Goal: Task Accomplishment & Management: Use online tool/utility

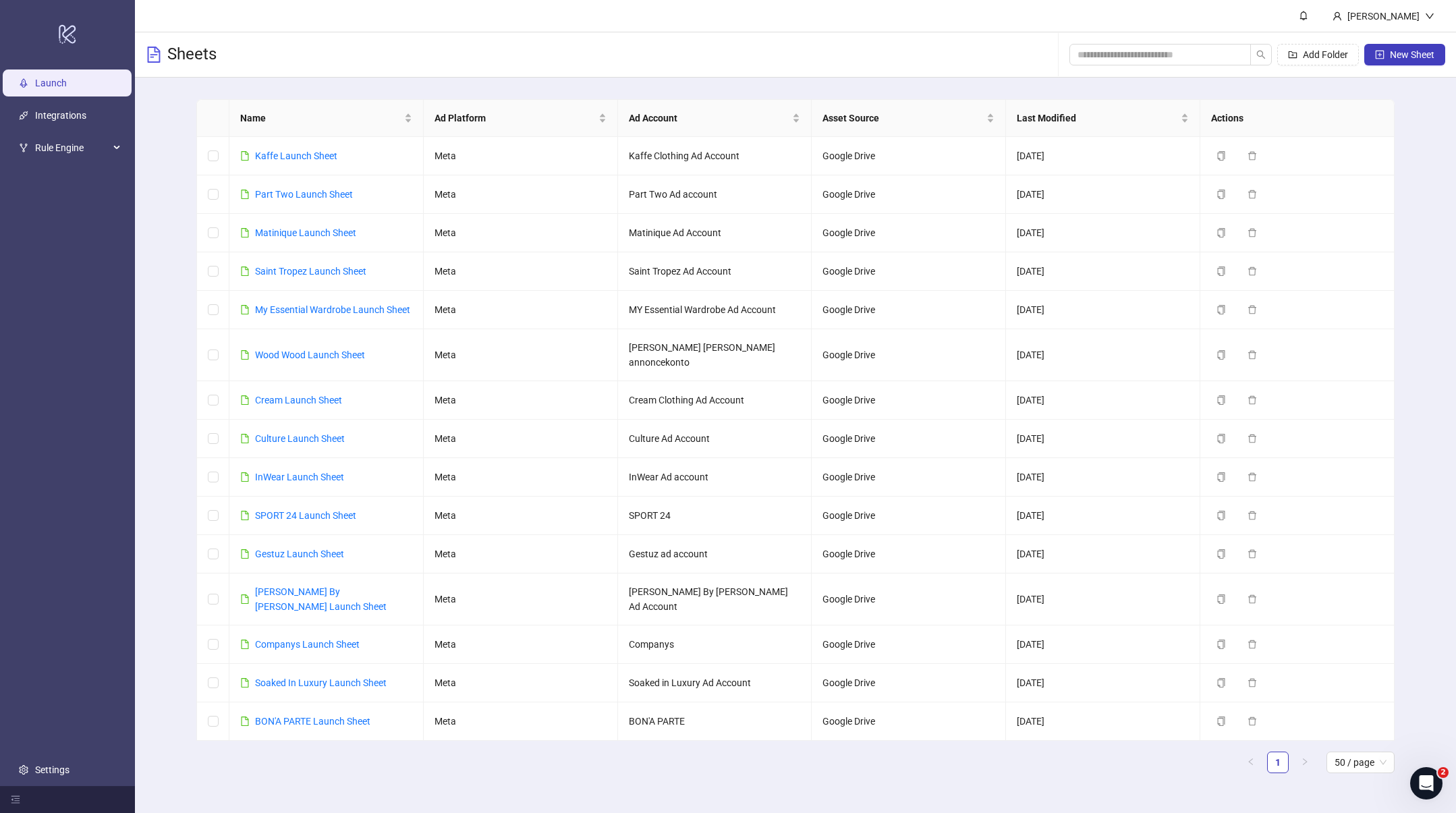
click at [543, 34] on div "Sheets Add Folder New Sheet" at bounding box center [795, 55] width 1321 height 45
click at [293, 510] on link "SPORT 24 Launch Sheet" at bounding box center [306, 515] width 101 height 11
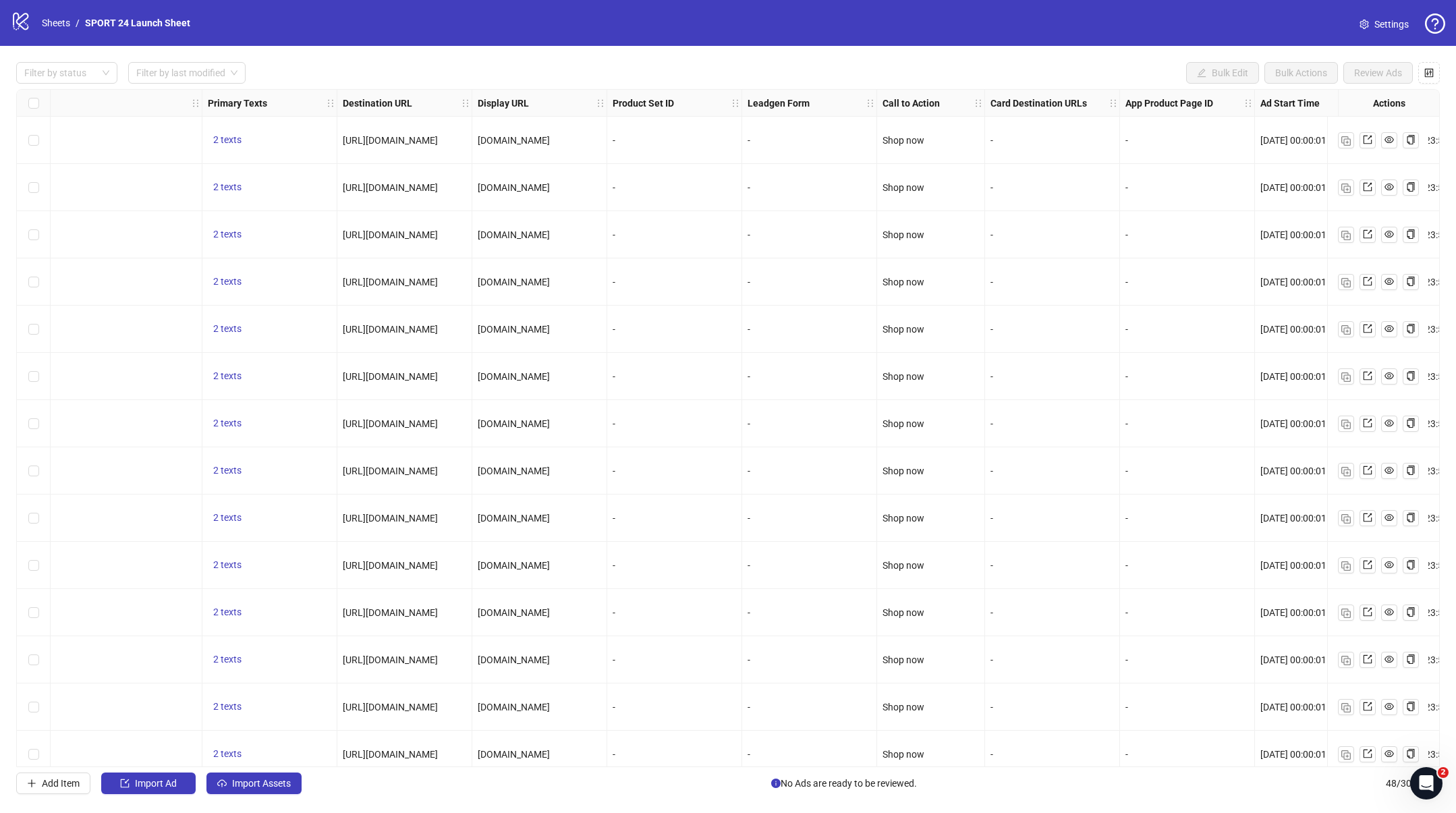
scroll to position [0, 1200]
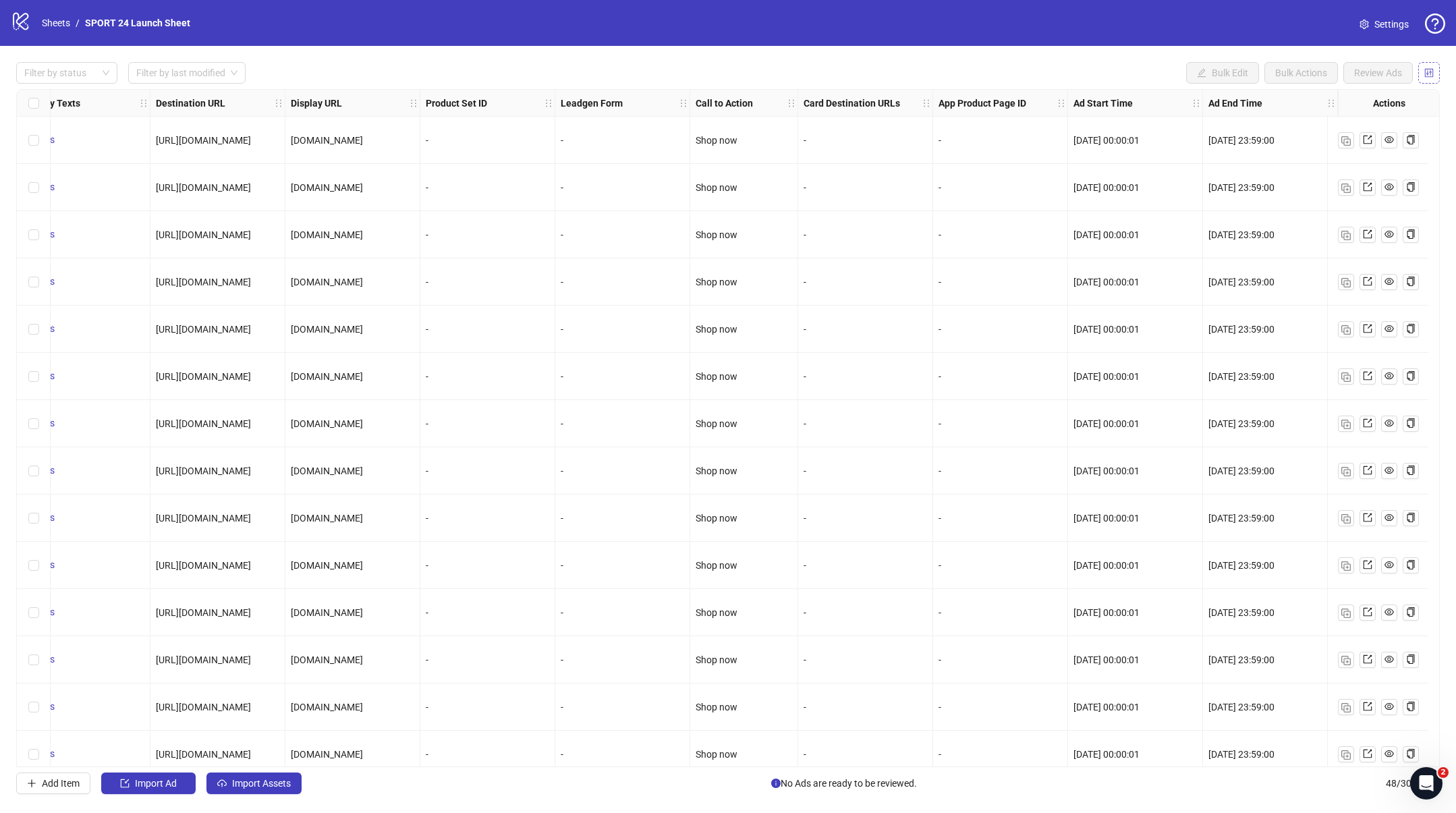
click at [1422, 68] on button "button" at bounding box center [1429, 73] width 21 height 21
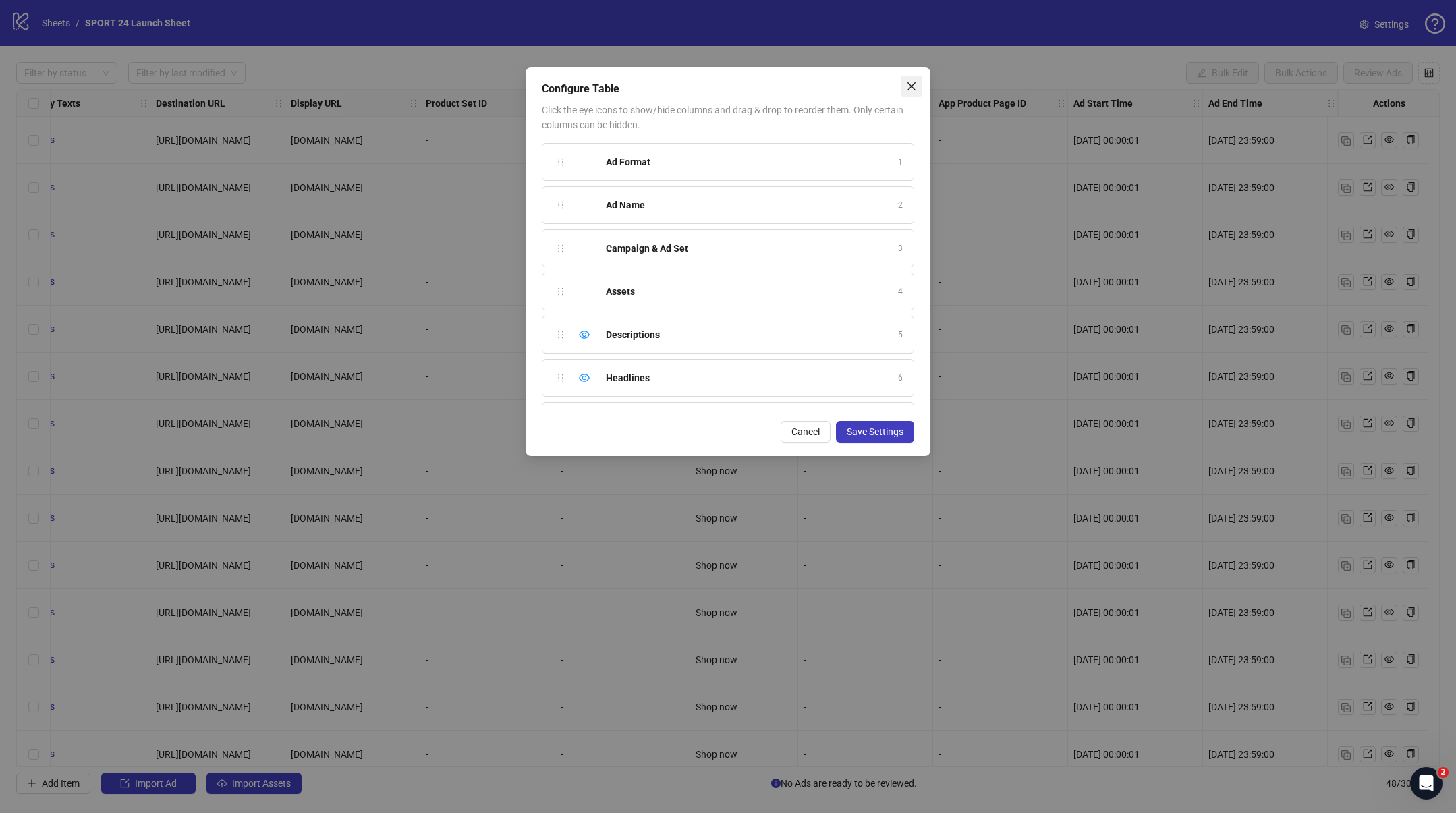
click at [913, 82] on icon "close" at bounding box center [912, 86] width 11 height 11
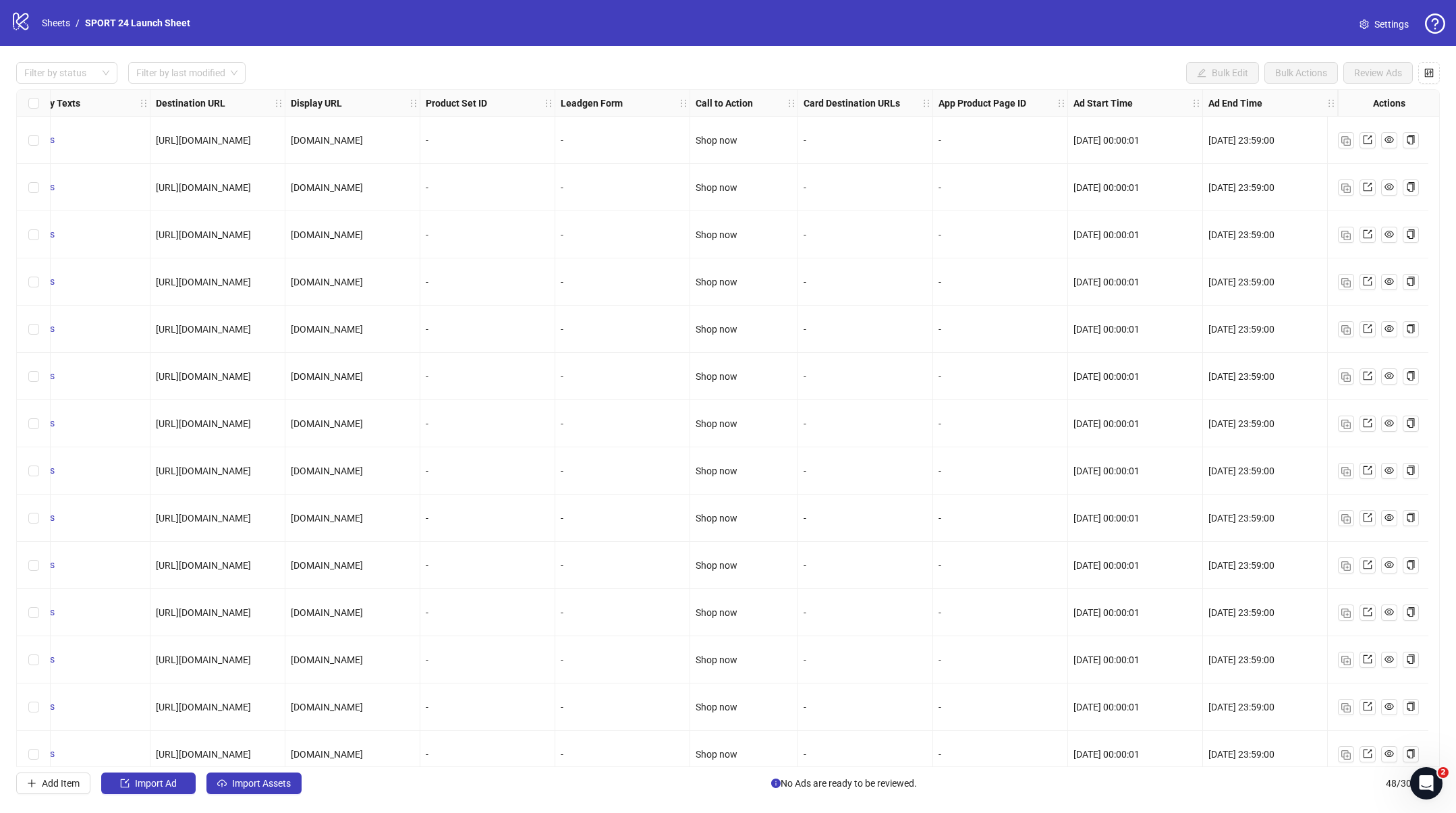
click at [1363, 23] on icon "setting" at bounding box center [1364, 25] width 10 height 10
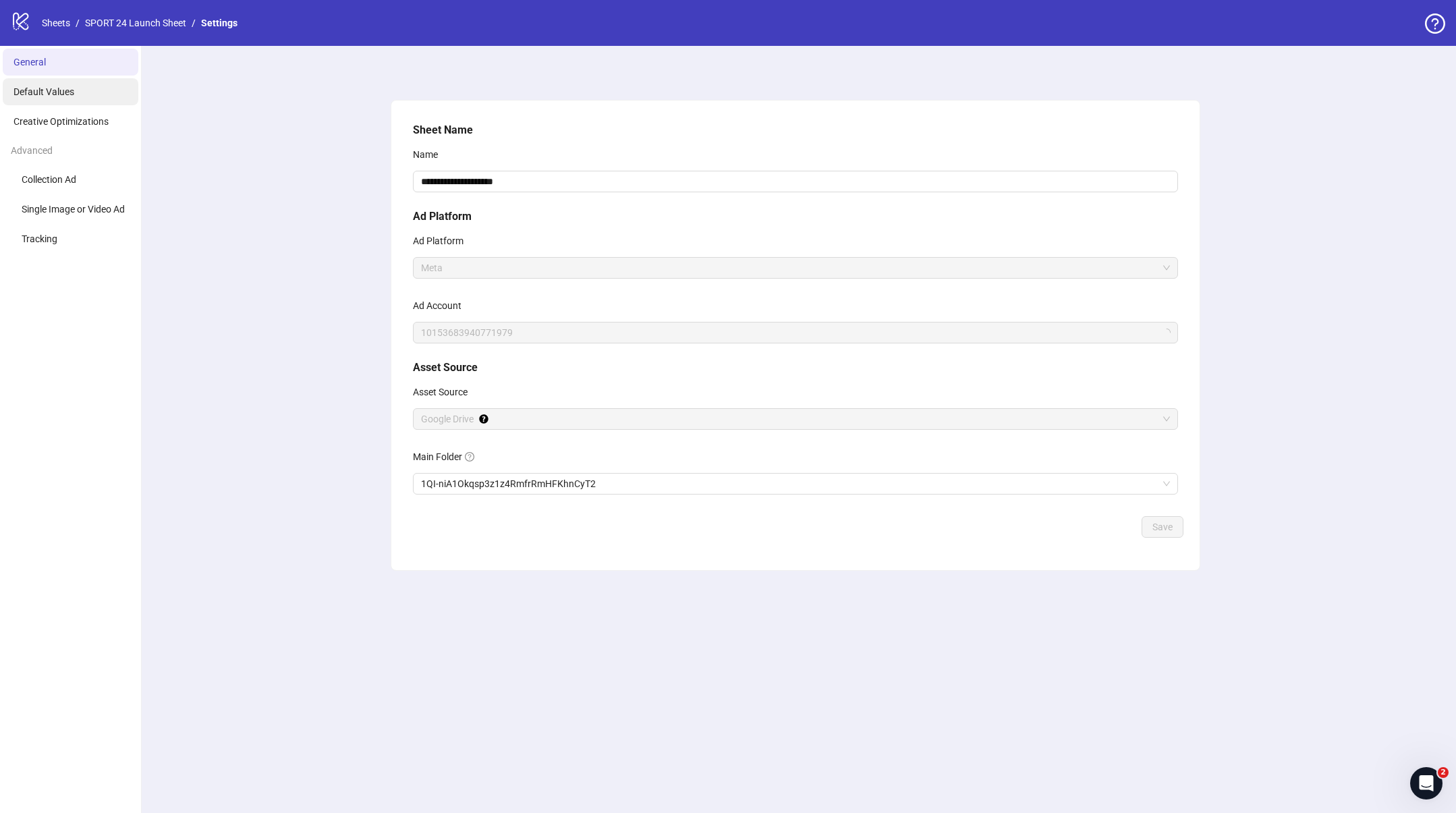
click at [94, 96] on li "Default Values" at bounding box center [71, 91] width 136 height 27
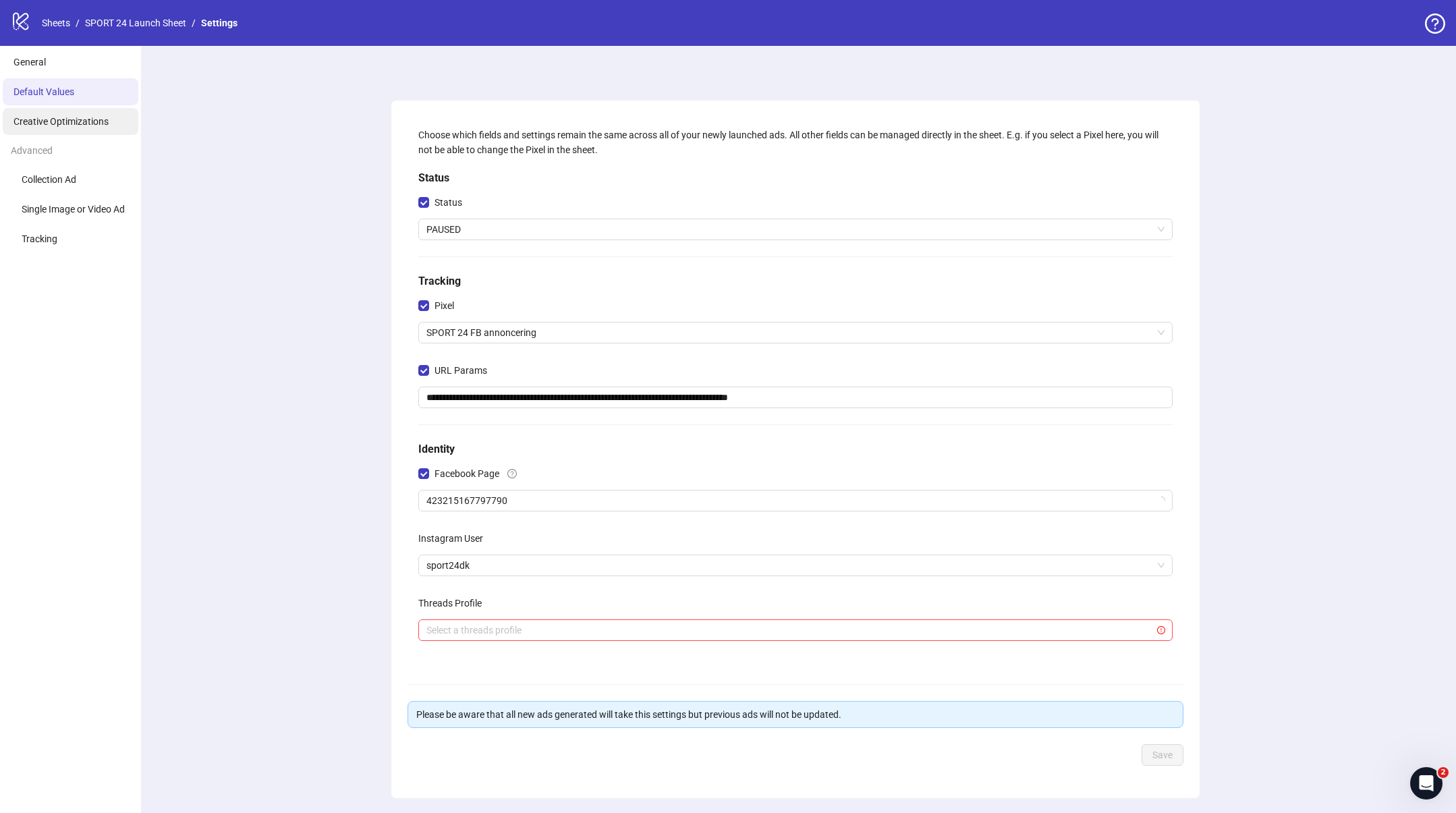
click at [58, 127] on li "Creative Optimizations" at bounding box center [71, 121] width 136 height 27
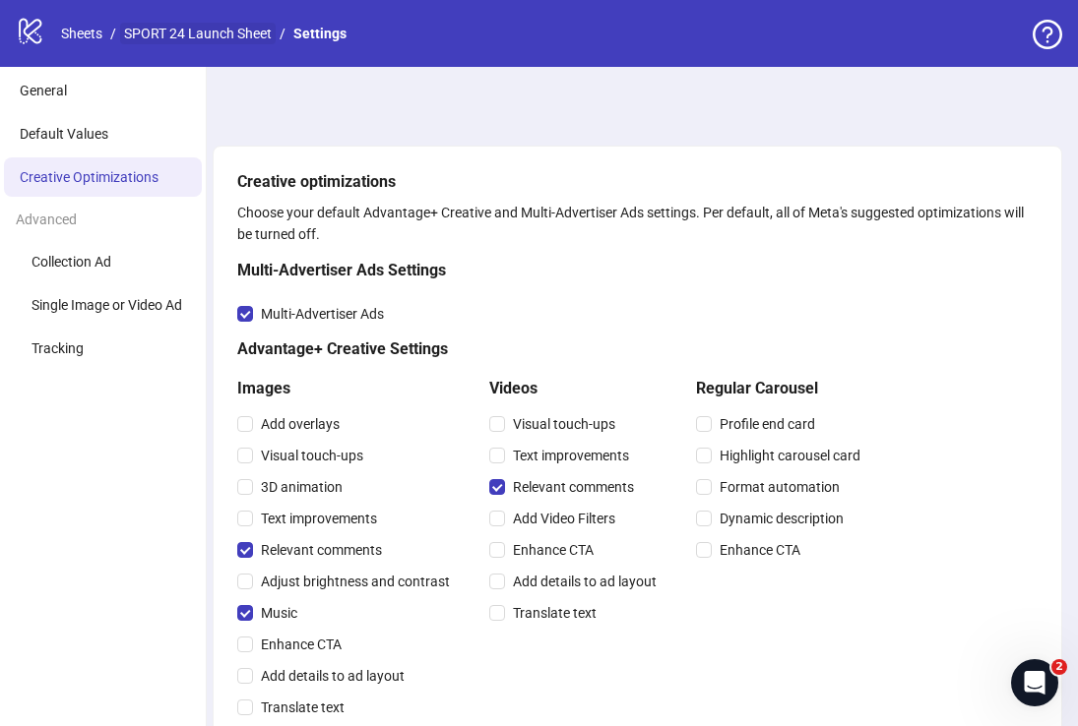
click at [170, 31] on link "SPORT 24 Launch Sheet" at bounding box center [197, 34] width 155 height 22
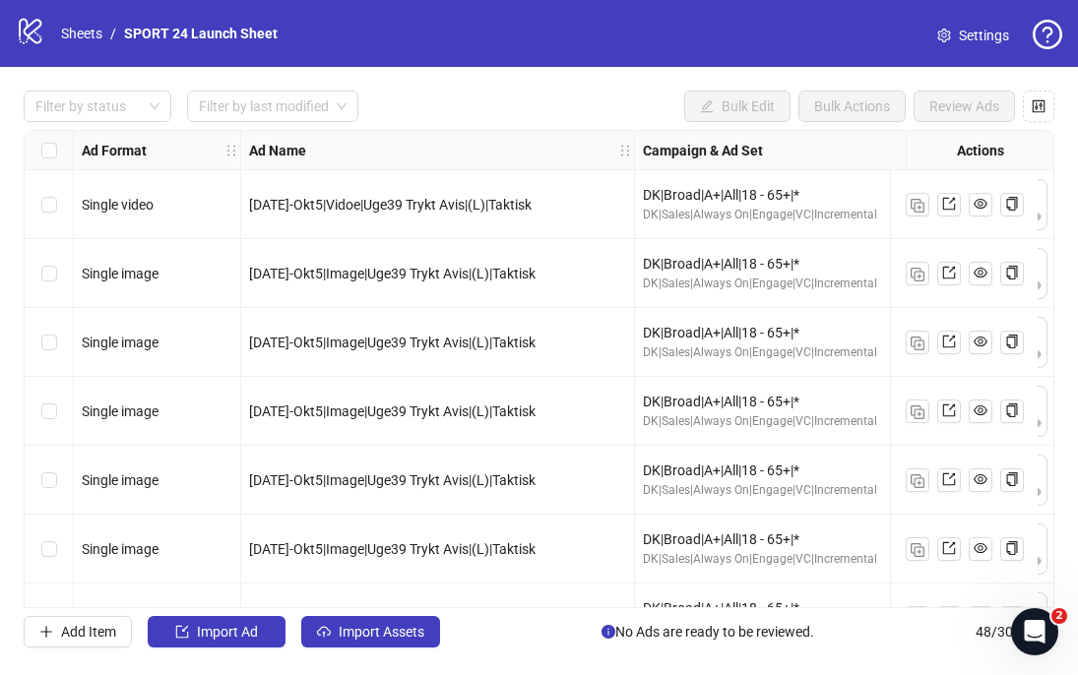
click at [582, 7] on div "logo/logo-mobile Sheets / SPORT 24 Launch Sheet Settings" at bounding box center [539, 33] width 1078 height 67
click at [69, 33] on link "Sheets" at bounding box center [81, 34] width 49 height 22
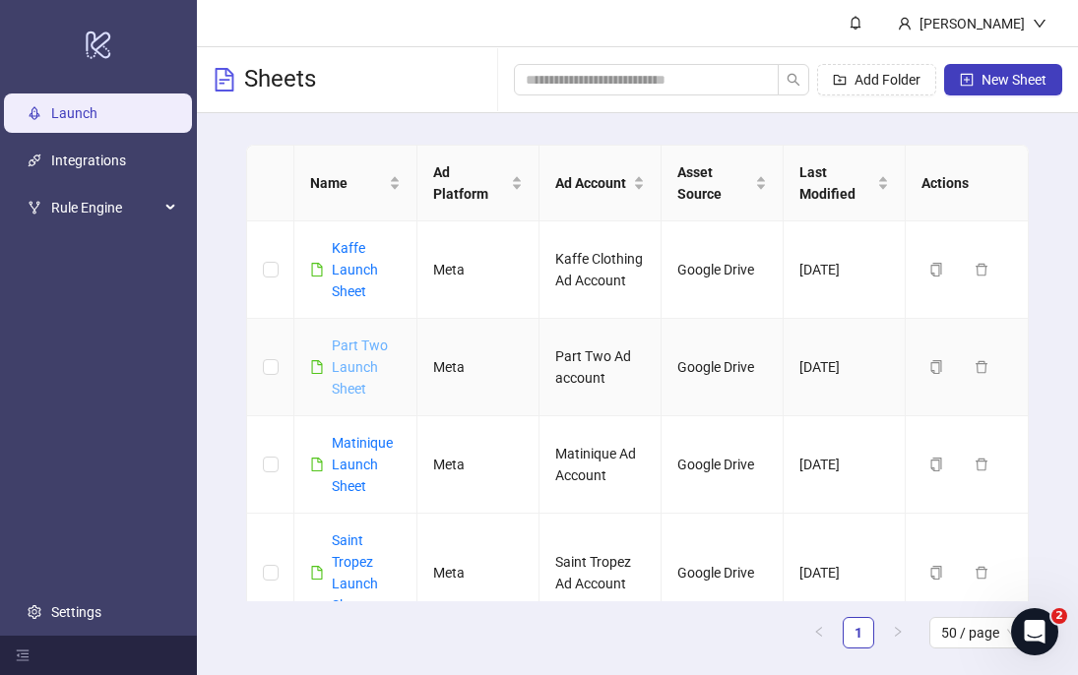
click at [357, 359] on link "Part Two Launch Sheet" at bounding box center [360, 367] width 56 height 59
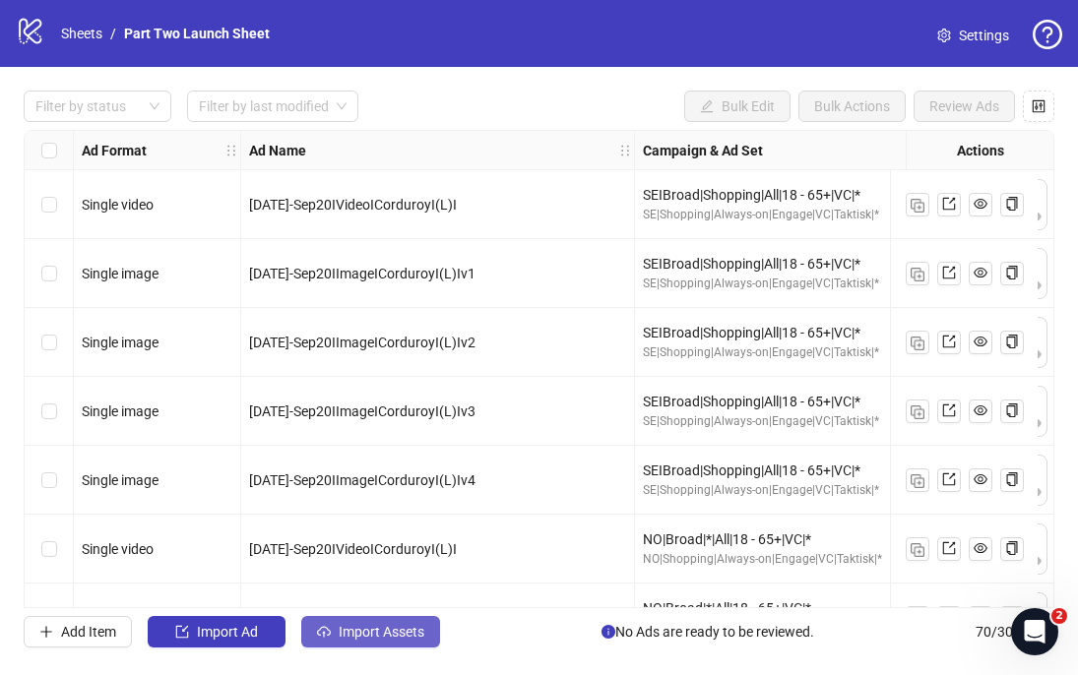
click at [354, 633] on span "Import Assets" at bounding box center [382, 632] width 86 height 16
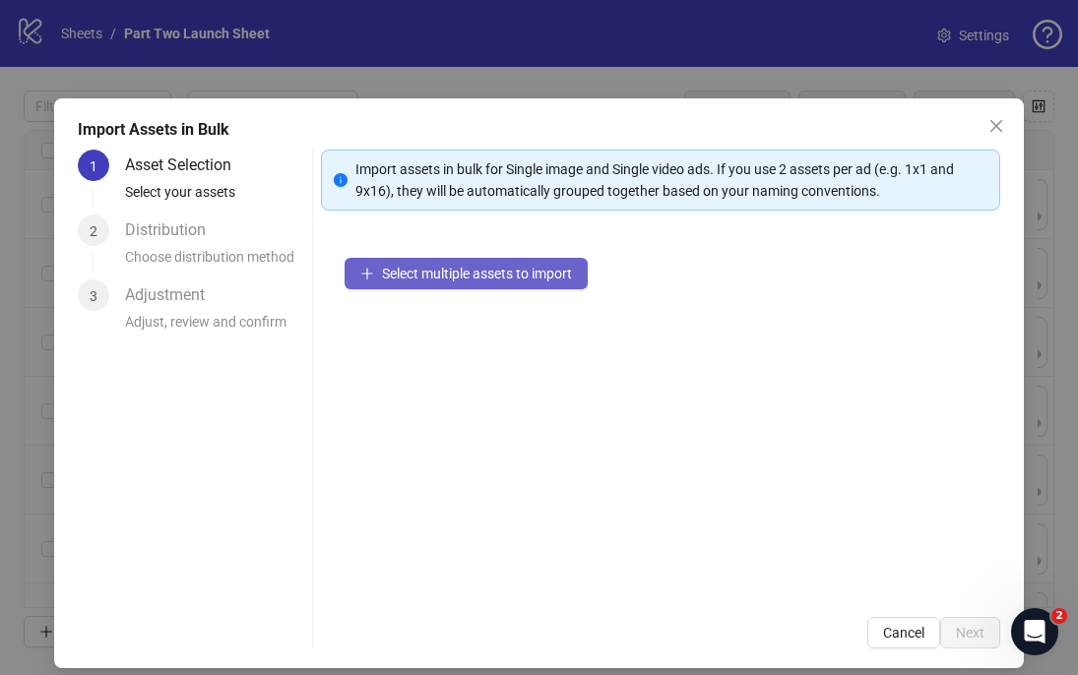
click at [433, 273] on span "Select multiple assets to import" at bounding box center [477, 274] width 190 height 16
click at [998, 127] on icon "close" at bounding box center [996, 126] width 12 height 12
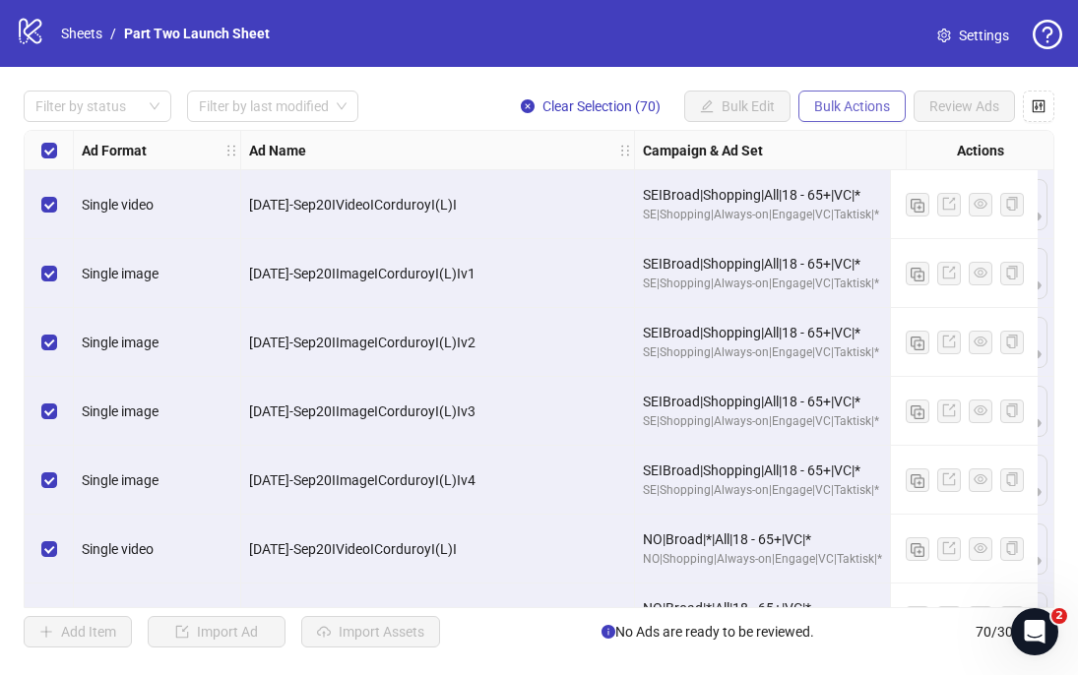
click at [823, 110] on span "Bulk Actions" at bounding box center [852, 106] width 76 height 16
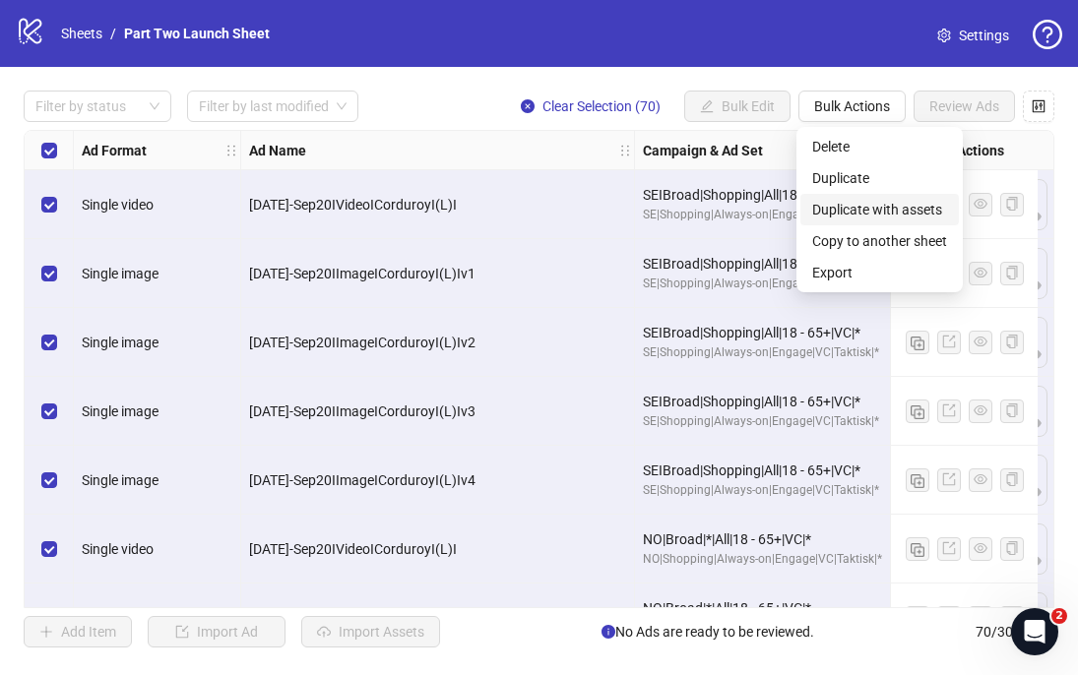
click at [838, 213] on span "Duplicate with assets" at bounding box center [879, 210] width 135 height 22
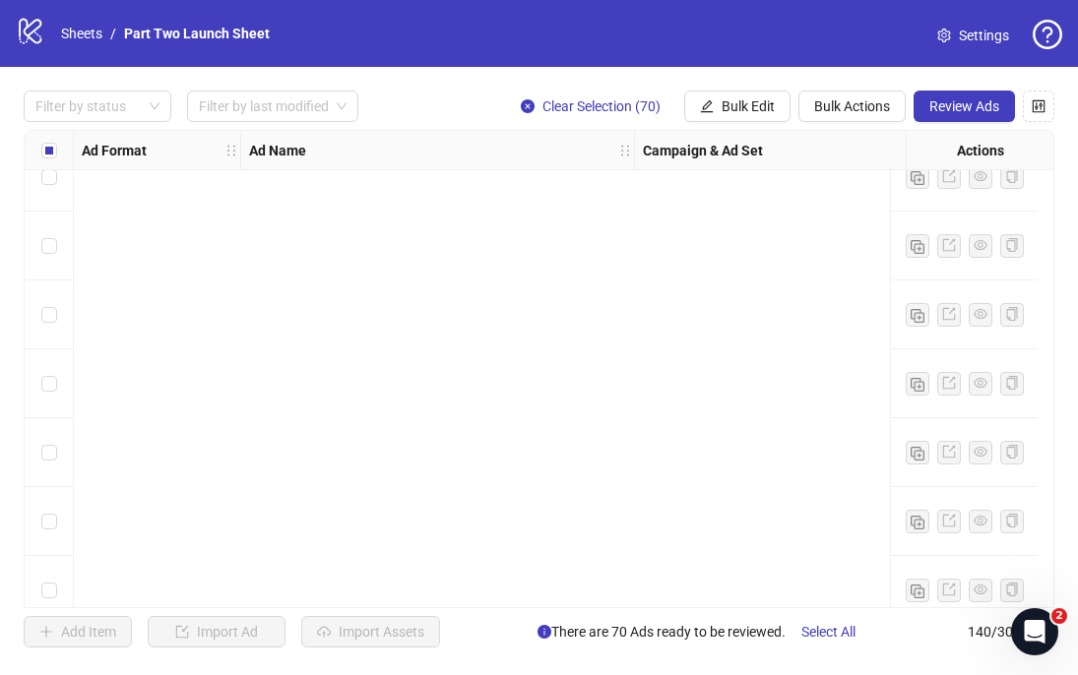
scroll to position [9215, 0]
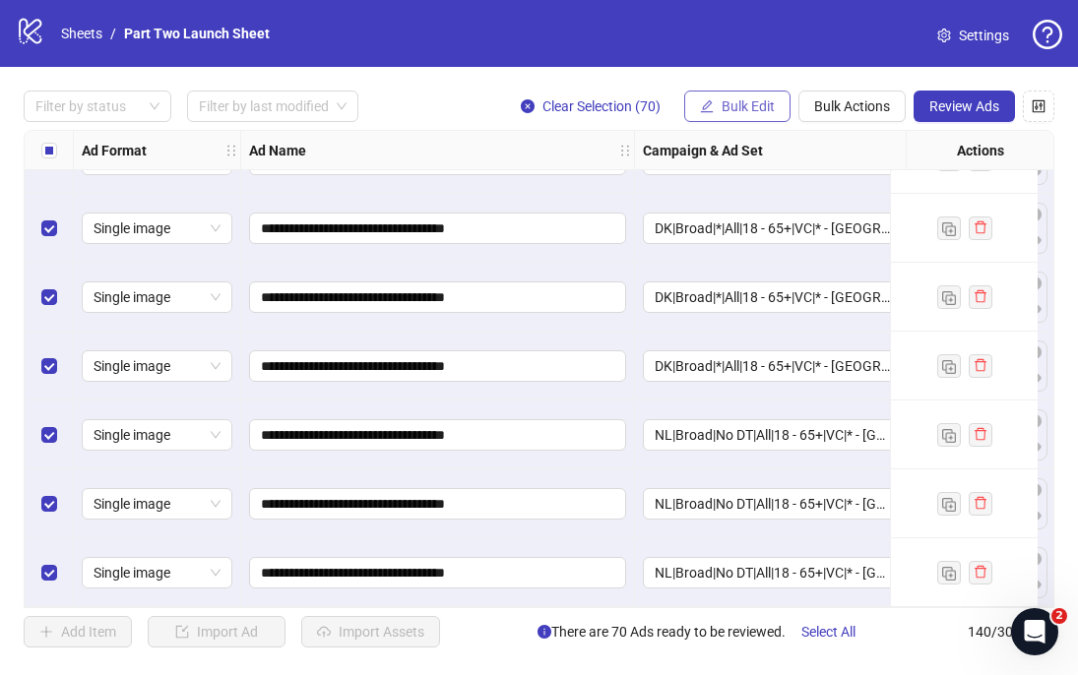
click at [741, 109] on span "Bulk Edit" at bounding box center [747, 106] width 53 height 16
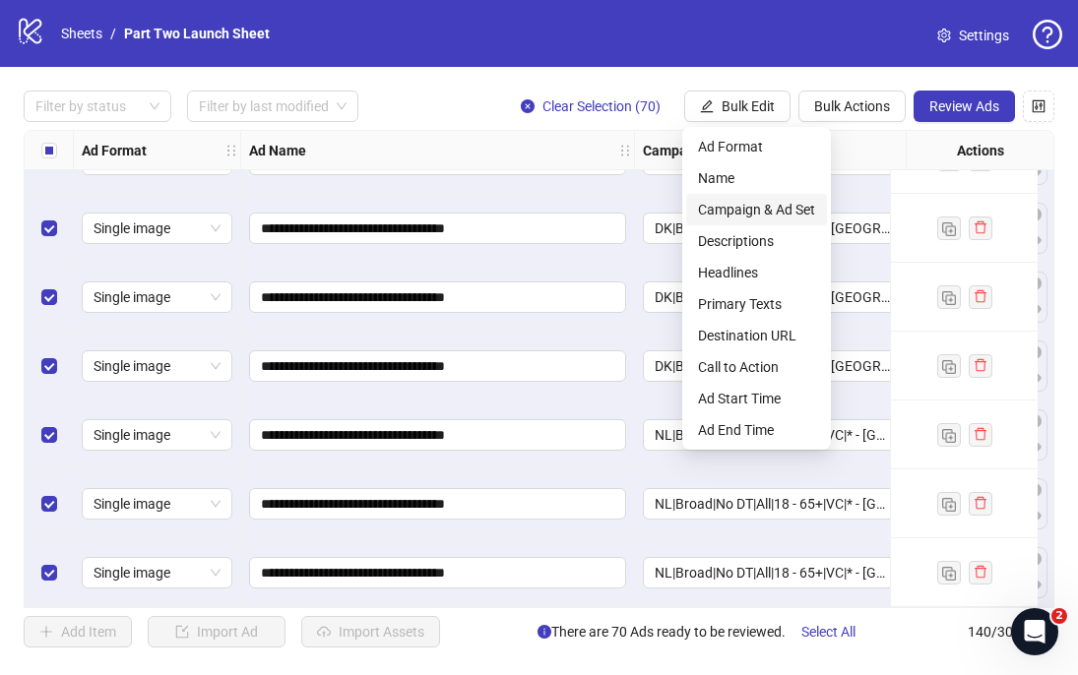
click at [755, 200] on span "Campaign & Ad Set" at bounding box center [756, 210] width 117 height 22
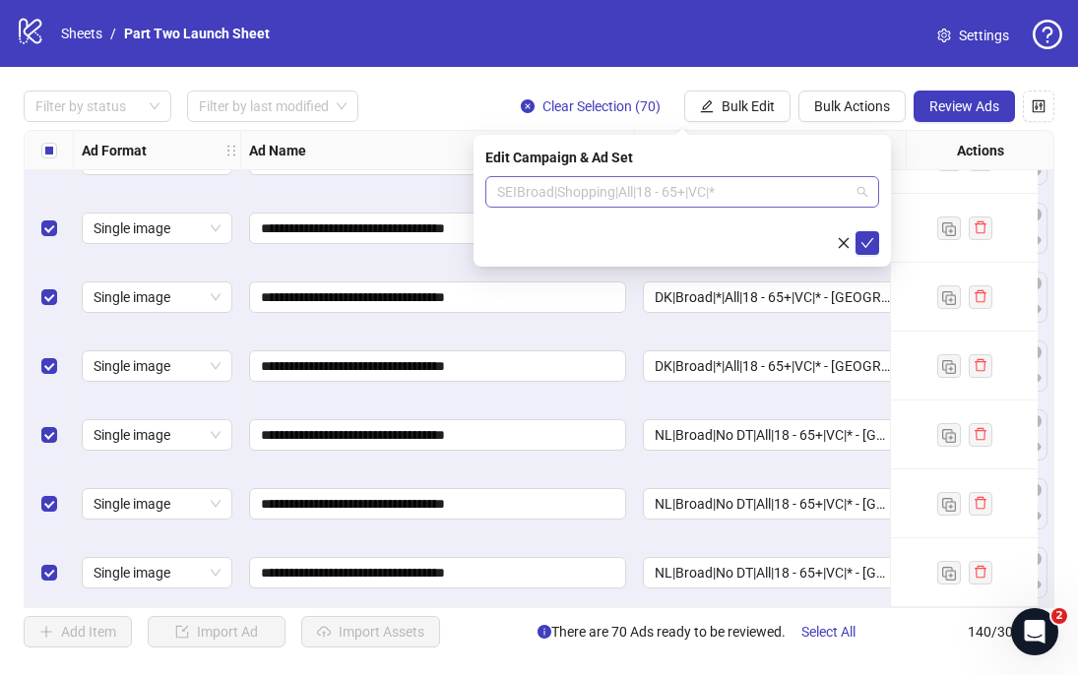
click at [695, 191] on span "SEIBroad|Shopping|All|18 - 65+|VC|*" at bounding box center [682, 192] width 370 height 30
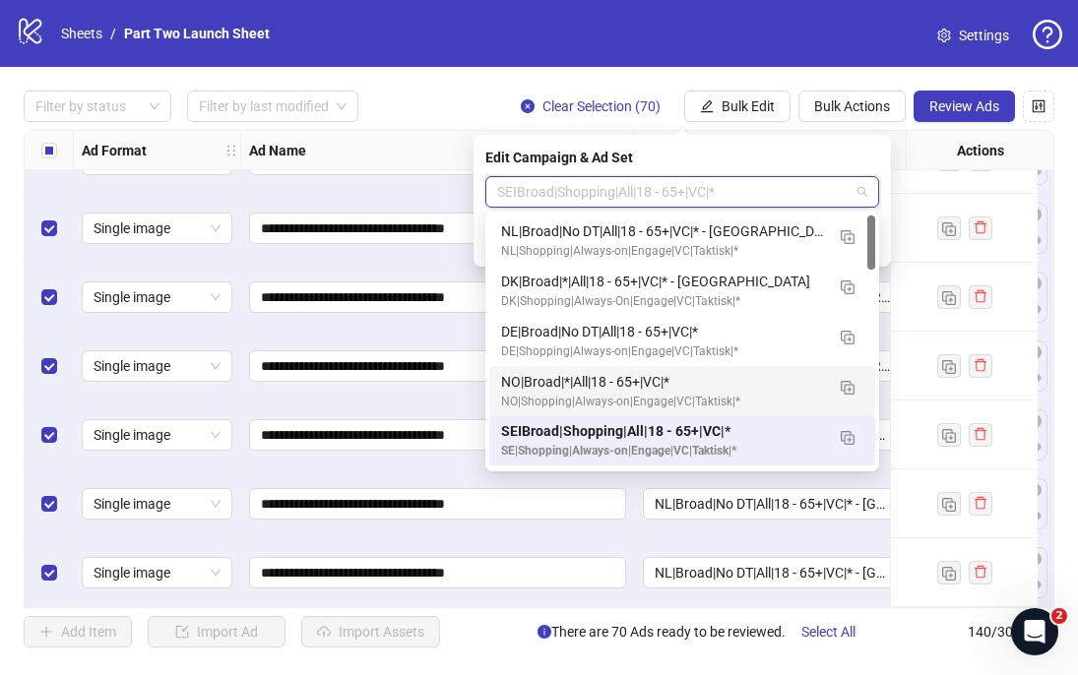
click at [656, 33] on div "logo/logo-mobile Sheets / Part Two Launch Sheet Settings" at bounding box center [539, 33] width 1046 height 35
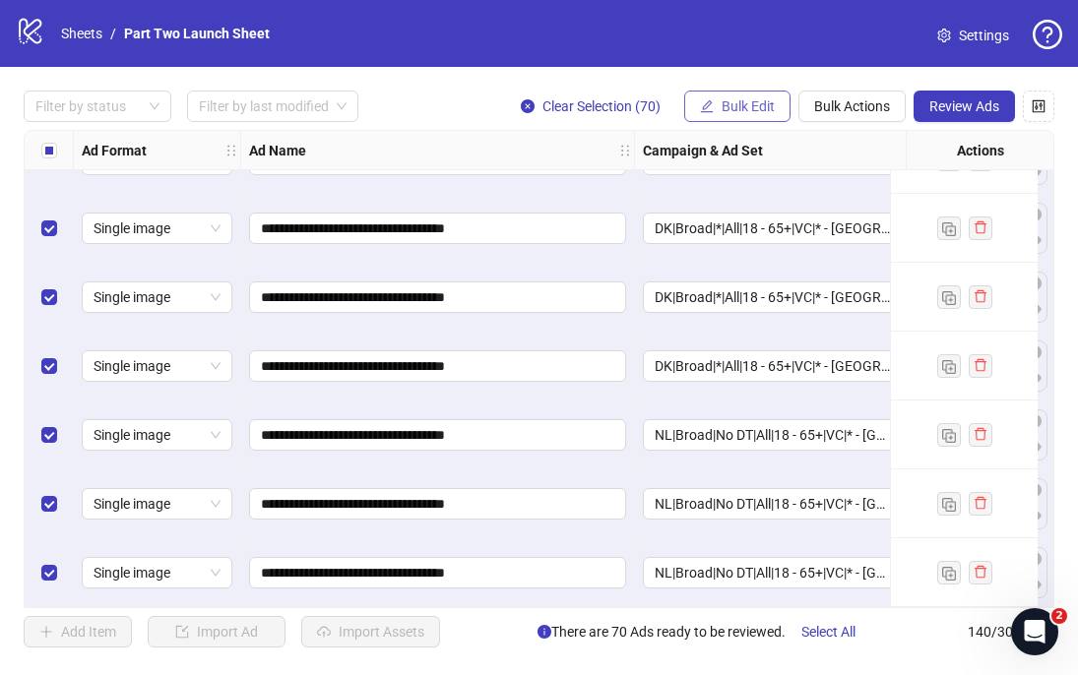
click at [736, 117] on button "Bulk Edit" at bounding box center [737, 106] width 106 height 31
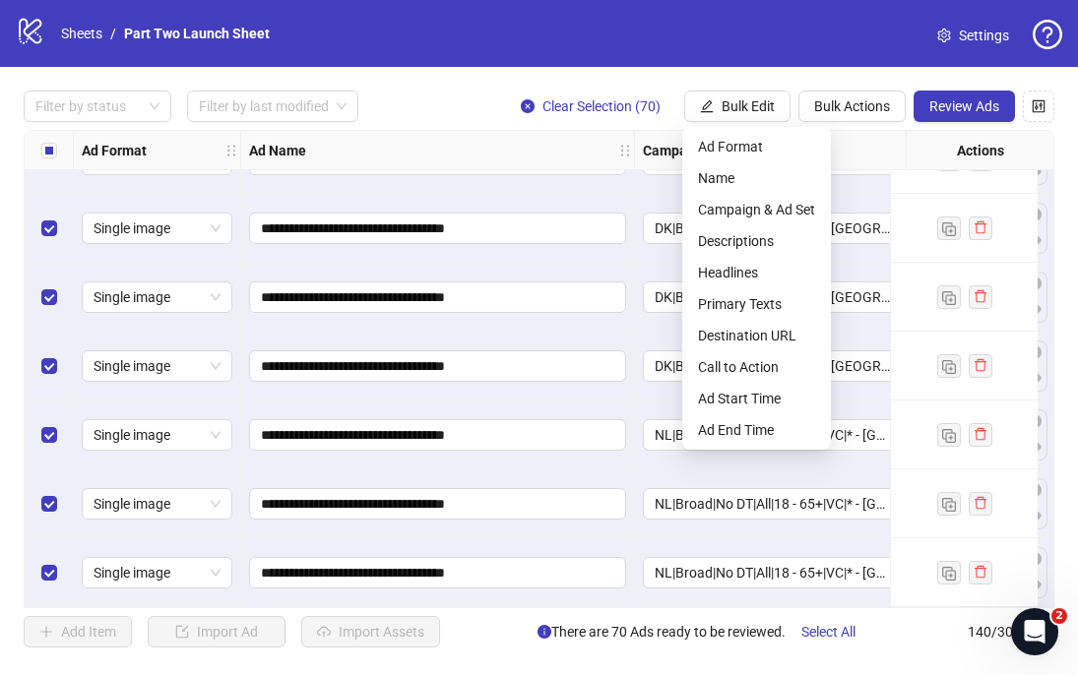
click at [676, 35] on div "logo/logo-mobile Sheets / Part Two Launch Sheet Settings" at bounding box center [539, 33] width 1046 height 35
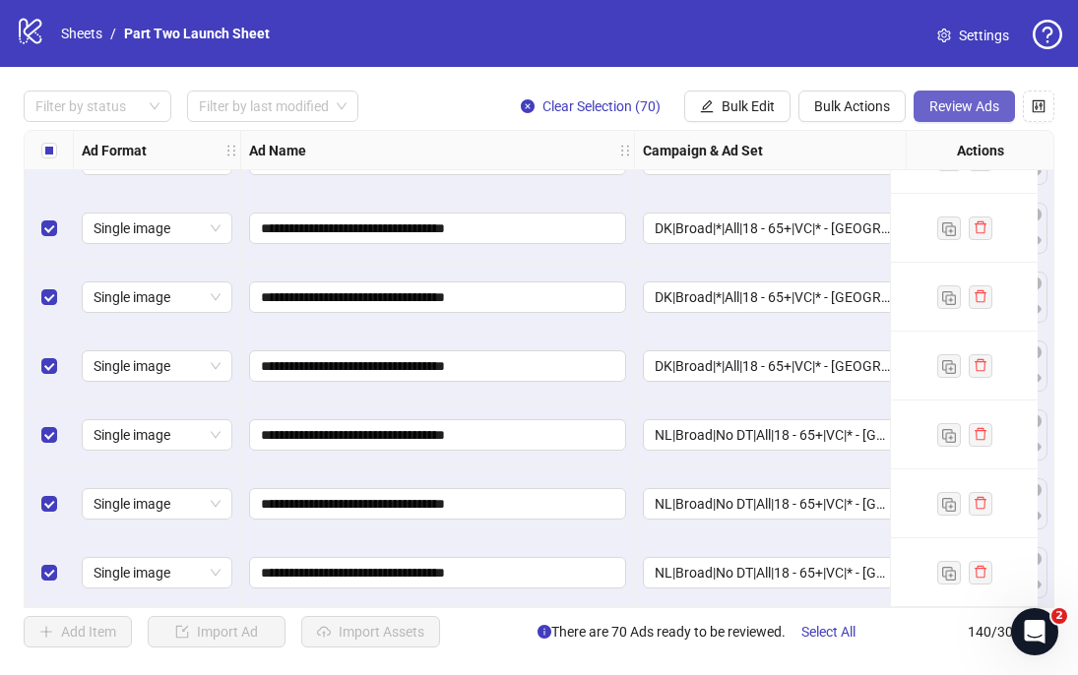
click at [949, 112] on span "Review Ads" at bounding box center [964, 106] width 70 height 16
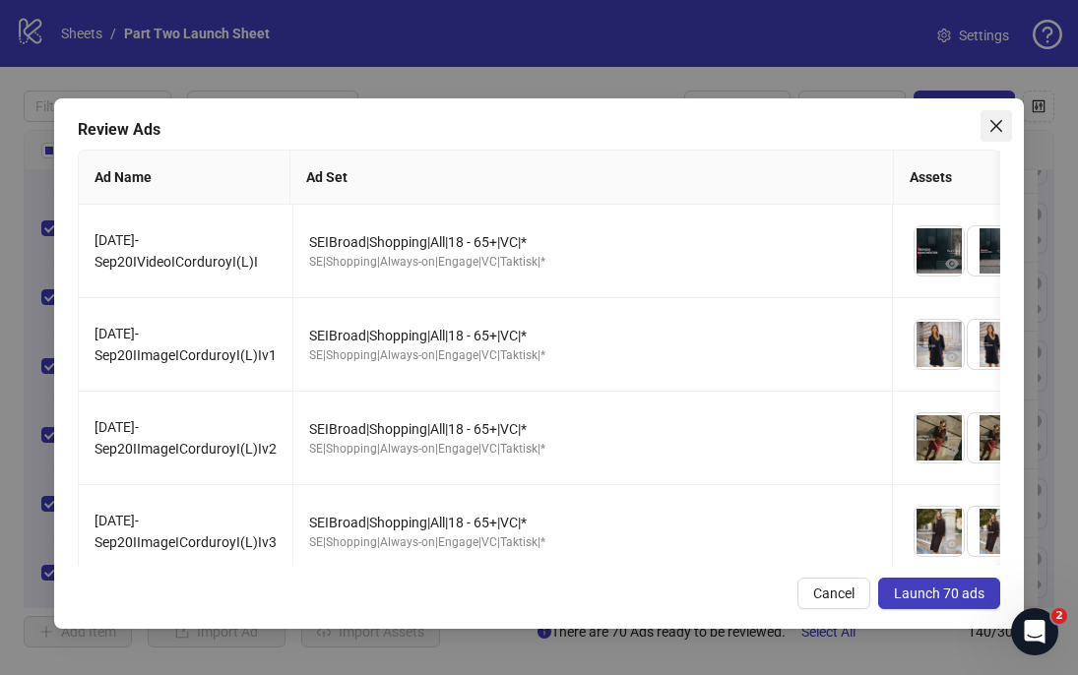
click at [995, 126] on icon "close" at bounding box center [996, 126] width 12 height 12
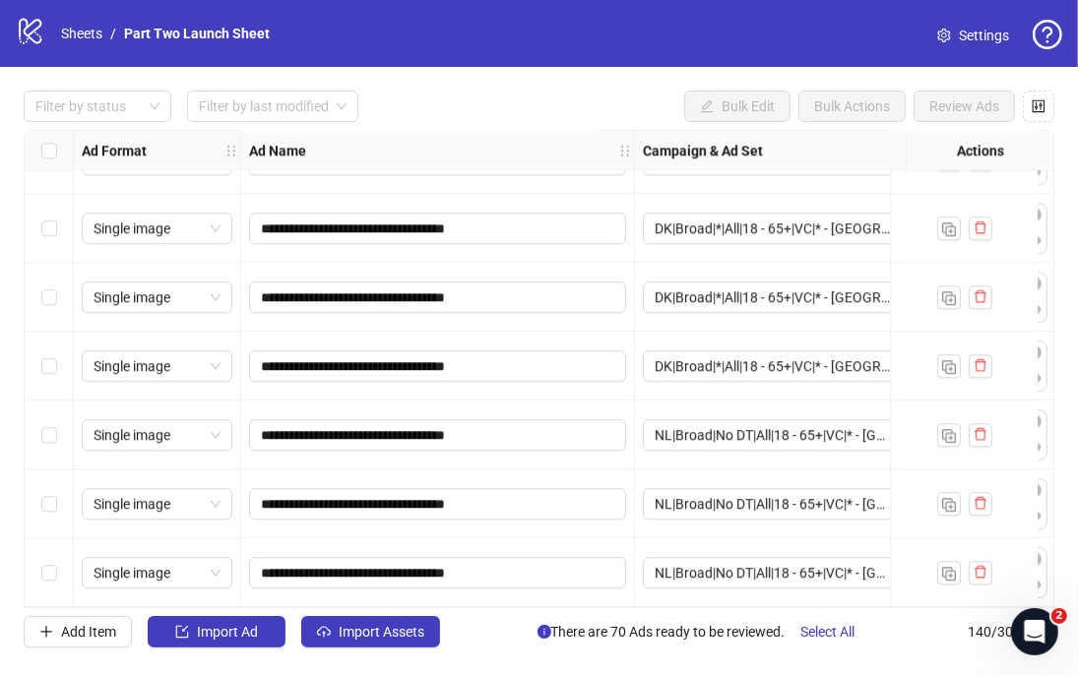
scroll to position [9214, 0]
click at [381, 33] on div "logo/logo-mobile Sheets / Part Two Launch Sheet Settings" at bounding box center [539, 33] width 1046 height 35
click at [967, 31] on span "Settings" at bounding box center [984, 36] width 50 height 22
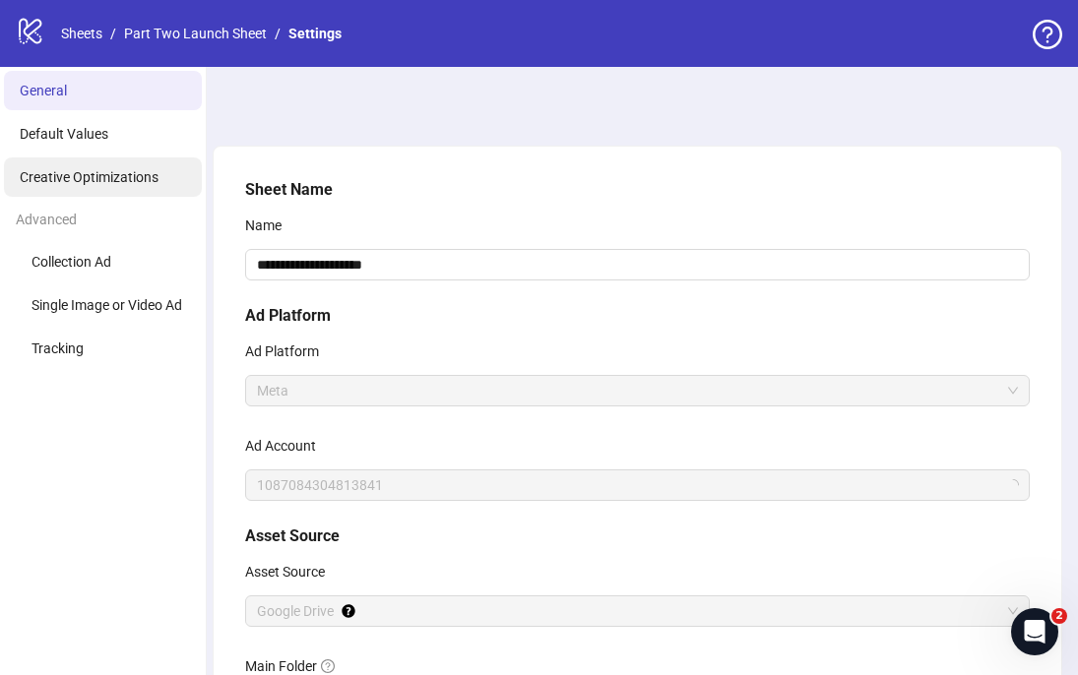
click at [86, 176] on span "Creative Optimizations" at bounding box center [89, 177] width 139 height 16
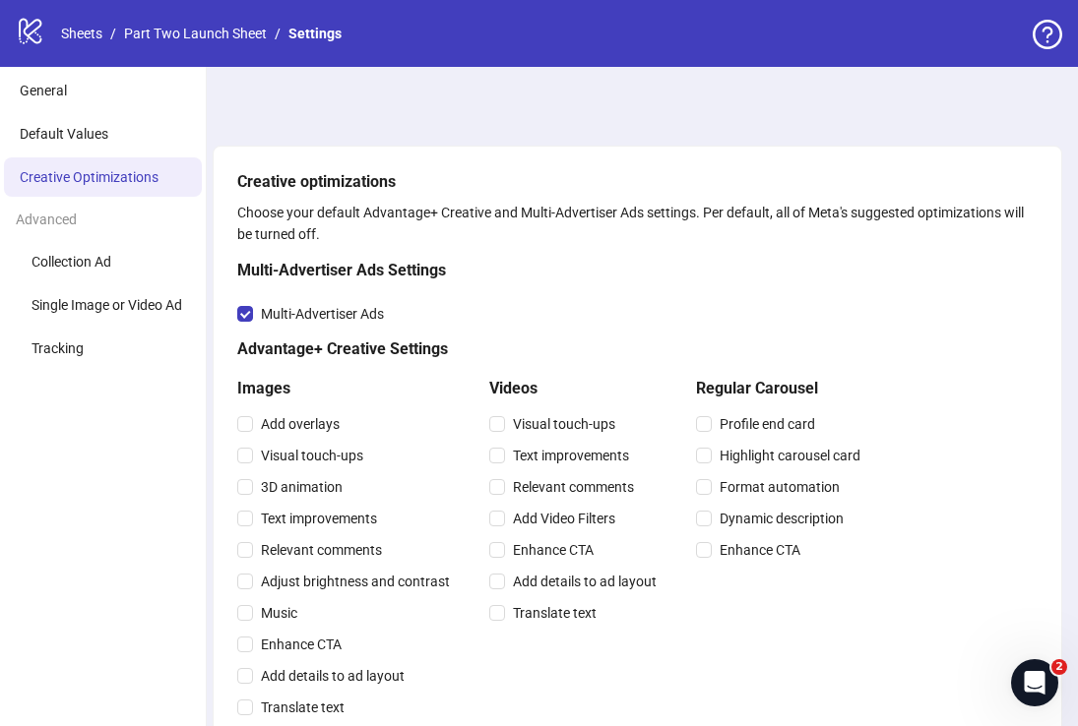
click at [27, 36] on icon "logo/logo-mobile" at bounding box center [31, 31] width 30 height 30
click at [147, 26] on link "Part Two Launch Sheet" at bounding box center [195, 34] width 151 height 22
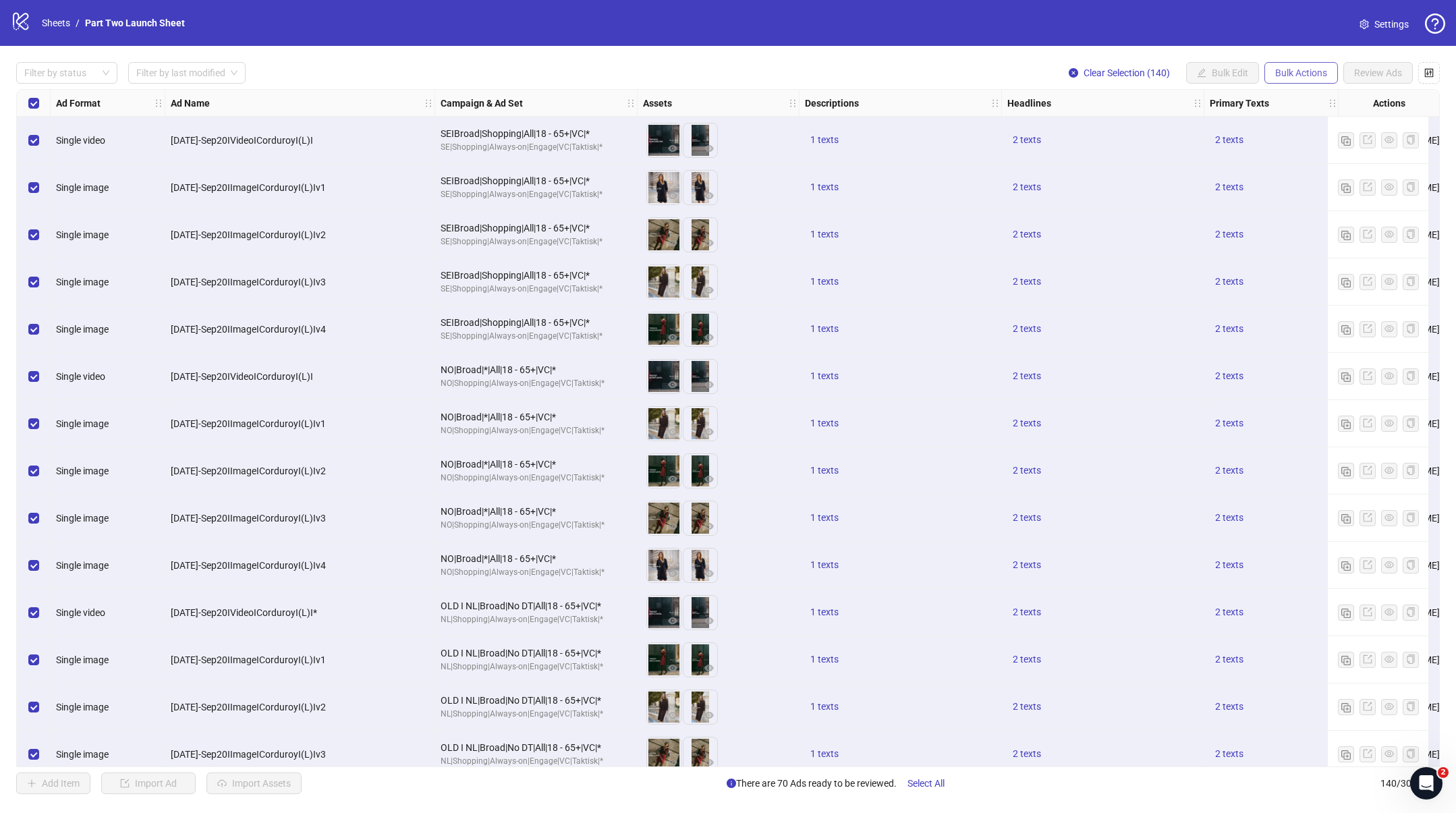
click at [738, 73] on span "Bulk Actions" at bounding box center [1301, 73] width 52 height 11
click at [738, 104] on span "Delete" at bounding box center [1320, 100] width 93 height 15
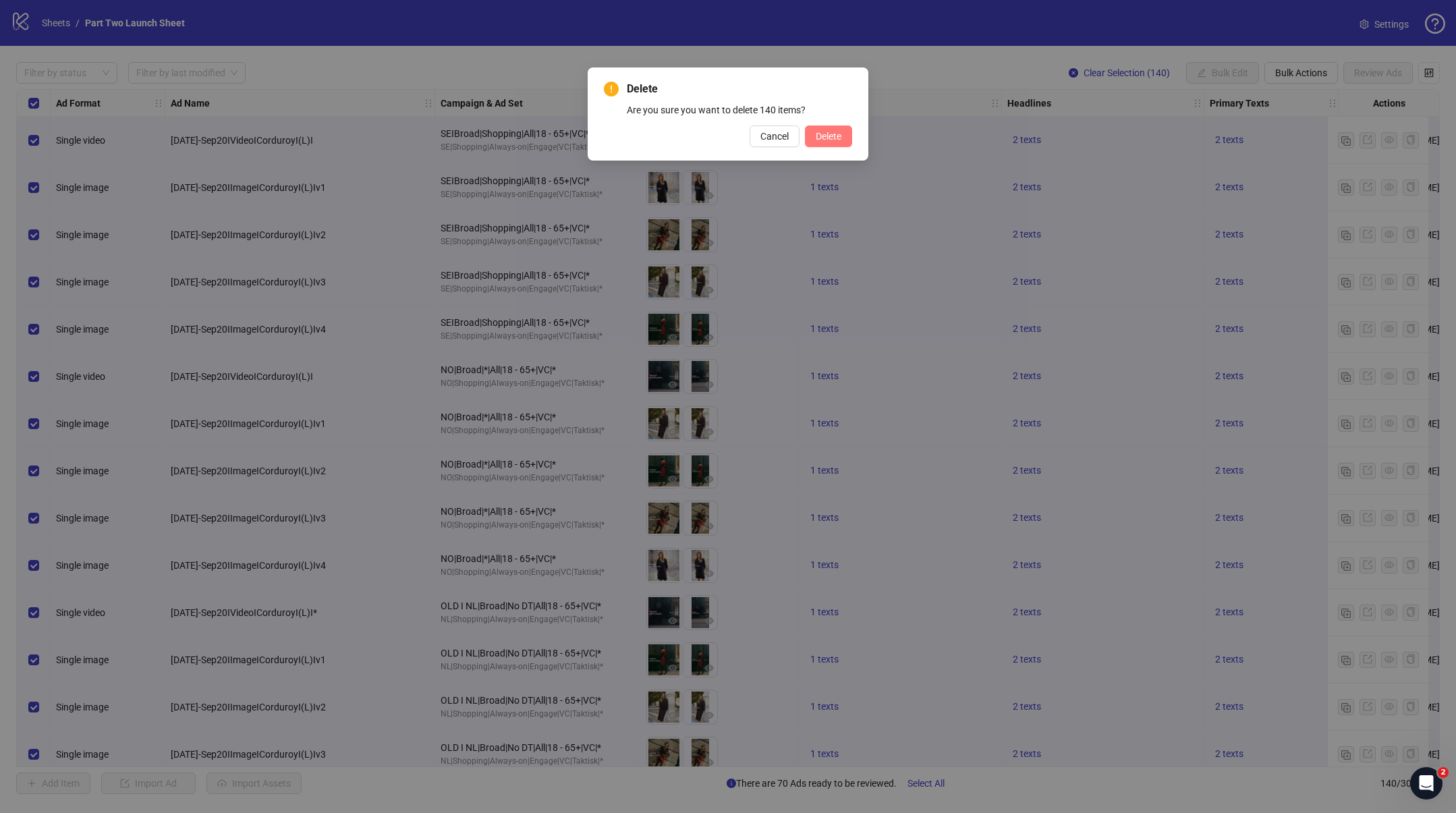
click at [738, 132] on span "Delete" at bounding box center [828, 136] width 25 height 11
